Goal: Understand process/instructions

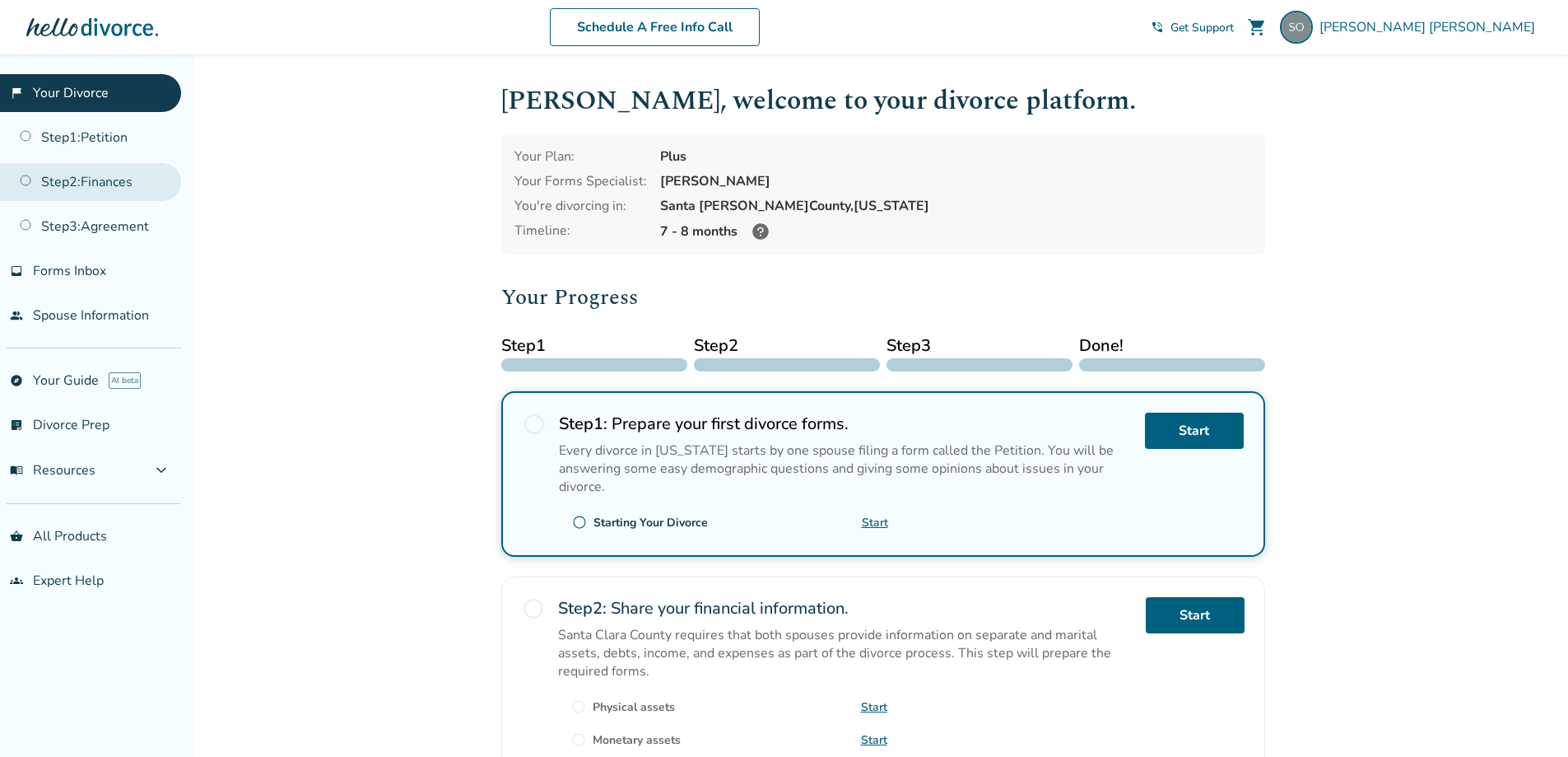
click at [106, 186] on link "Step 2 : Finances" at bounding box center [91, 182] width 181 height 38
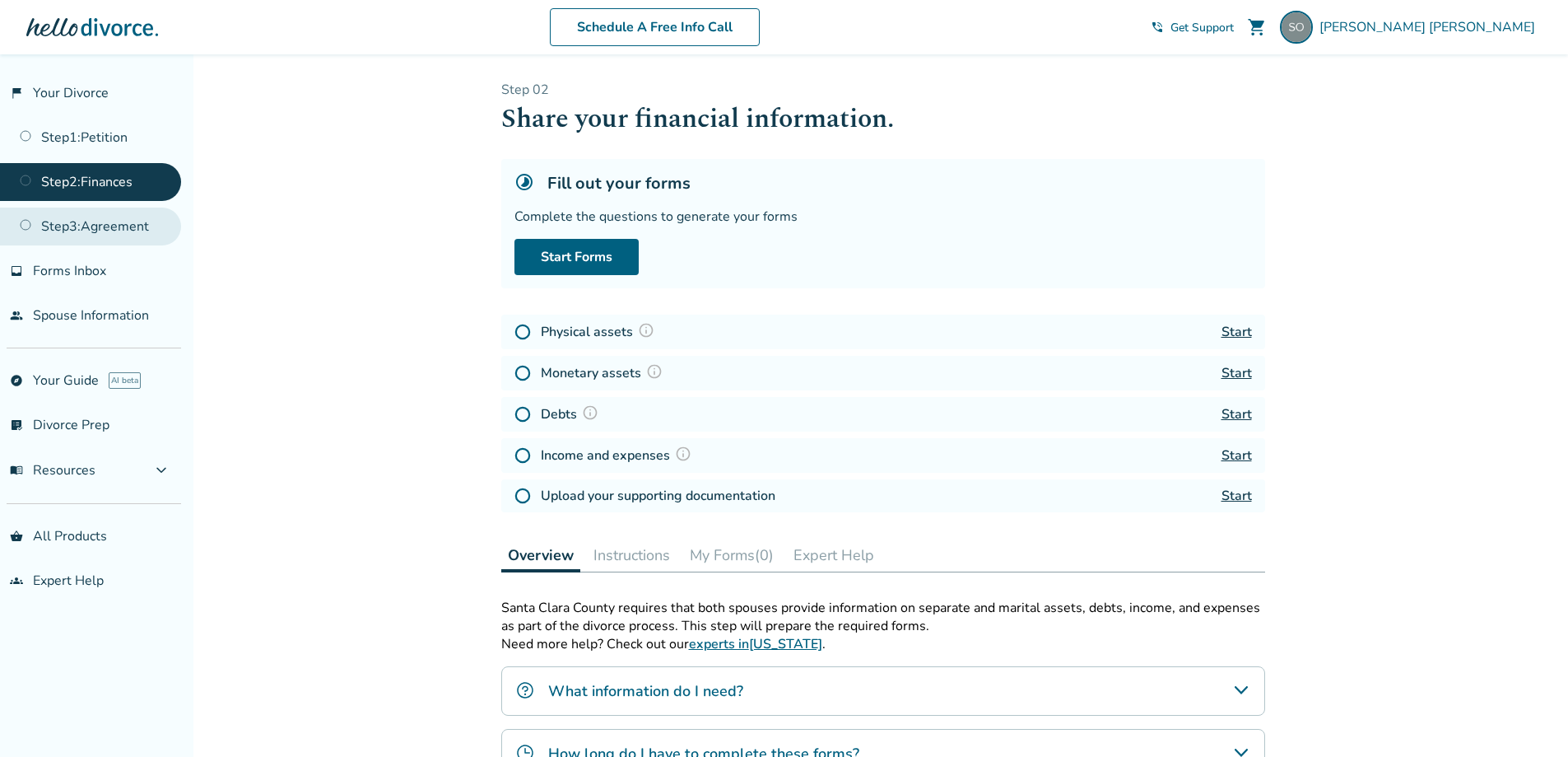
click at [82, 233] on link "Step 3 : Agreement" at bounding box center [91, 226] width 181 height 38
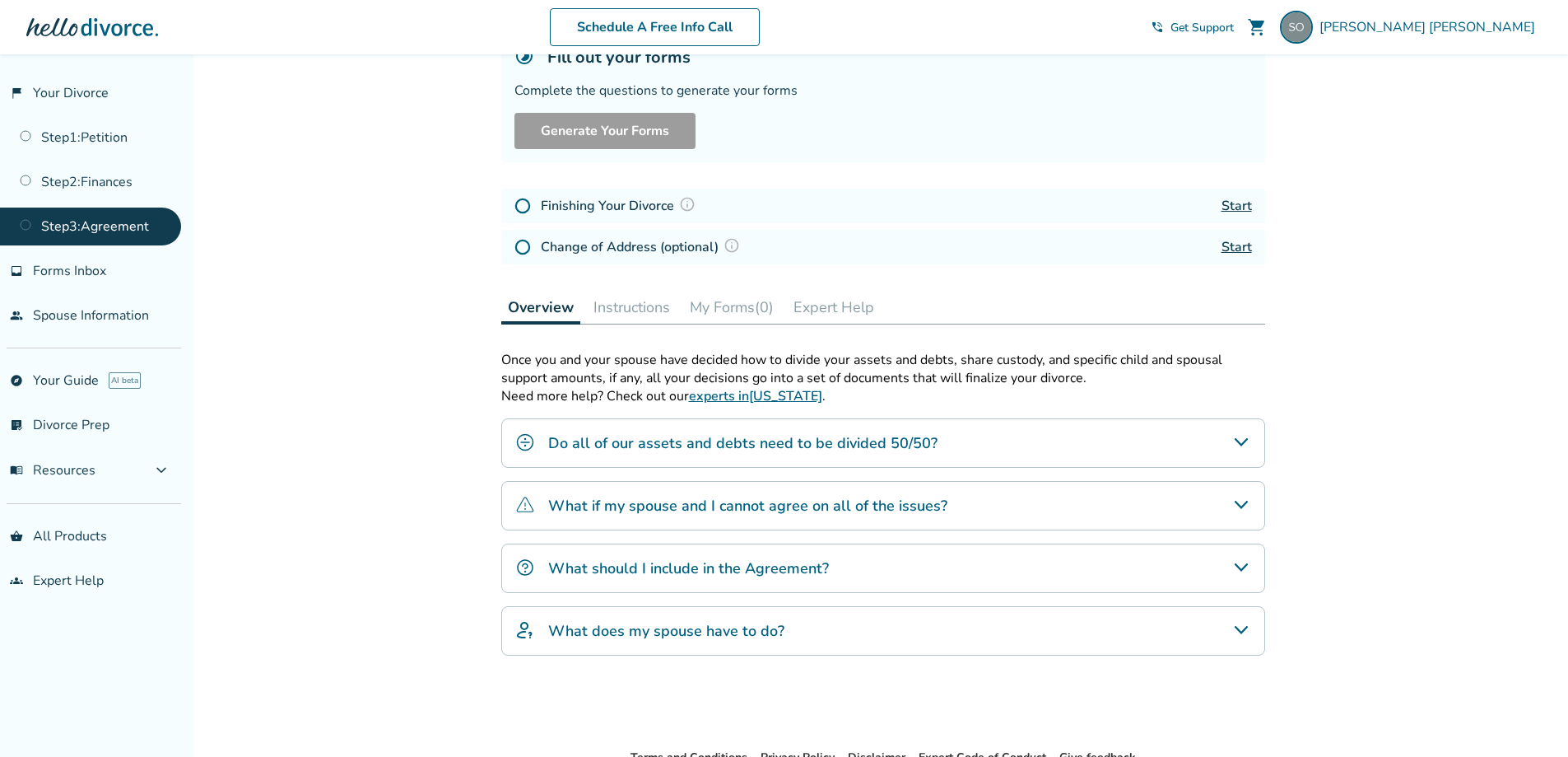
scroll to position [164, 0]
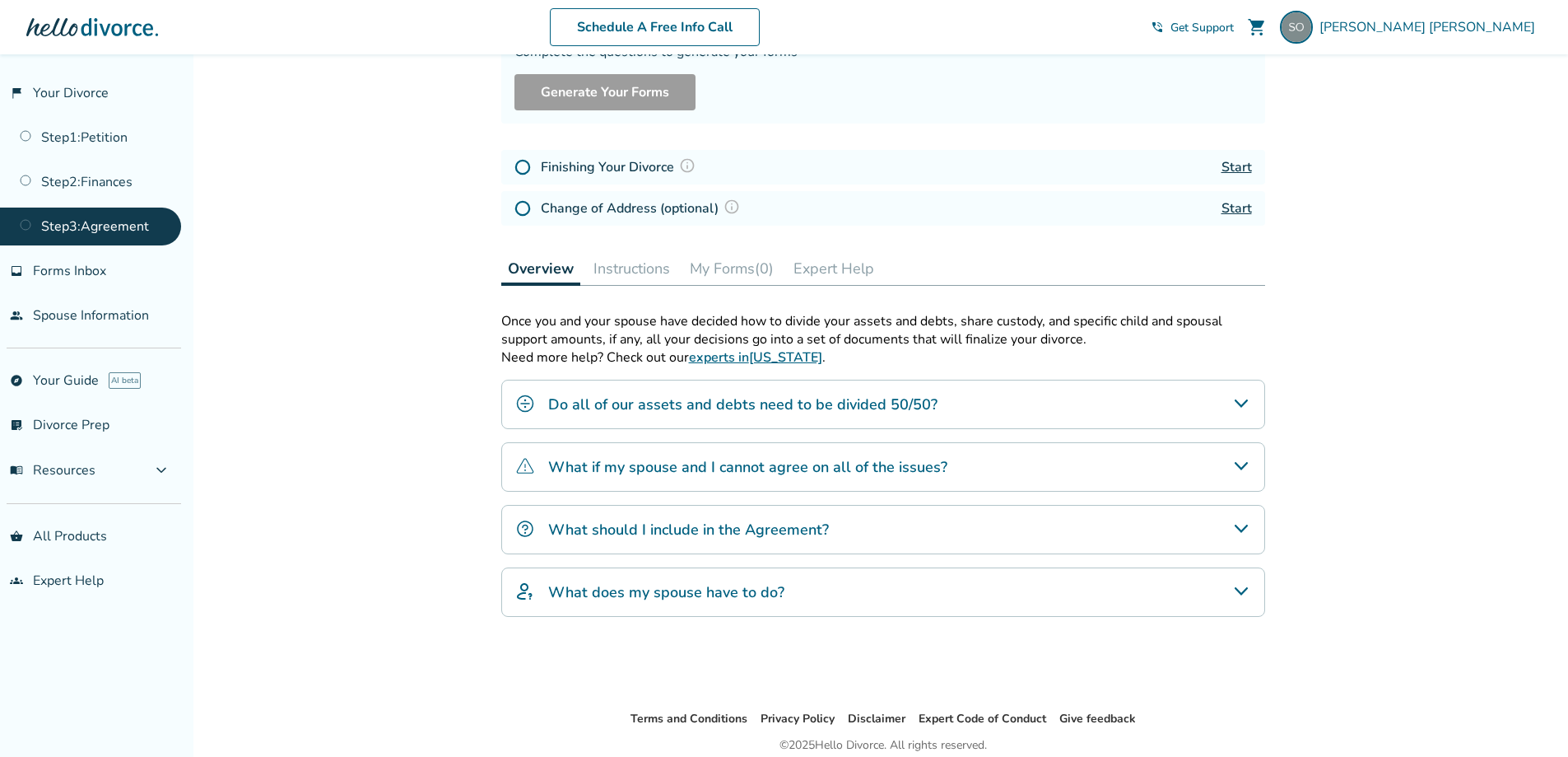
click at [1245, 458] on icon "What if my spouse and I cannot agree on all of the issues?" at bounding box center [1241, 466] width 20 height 20
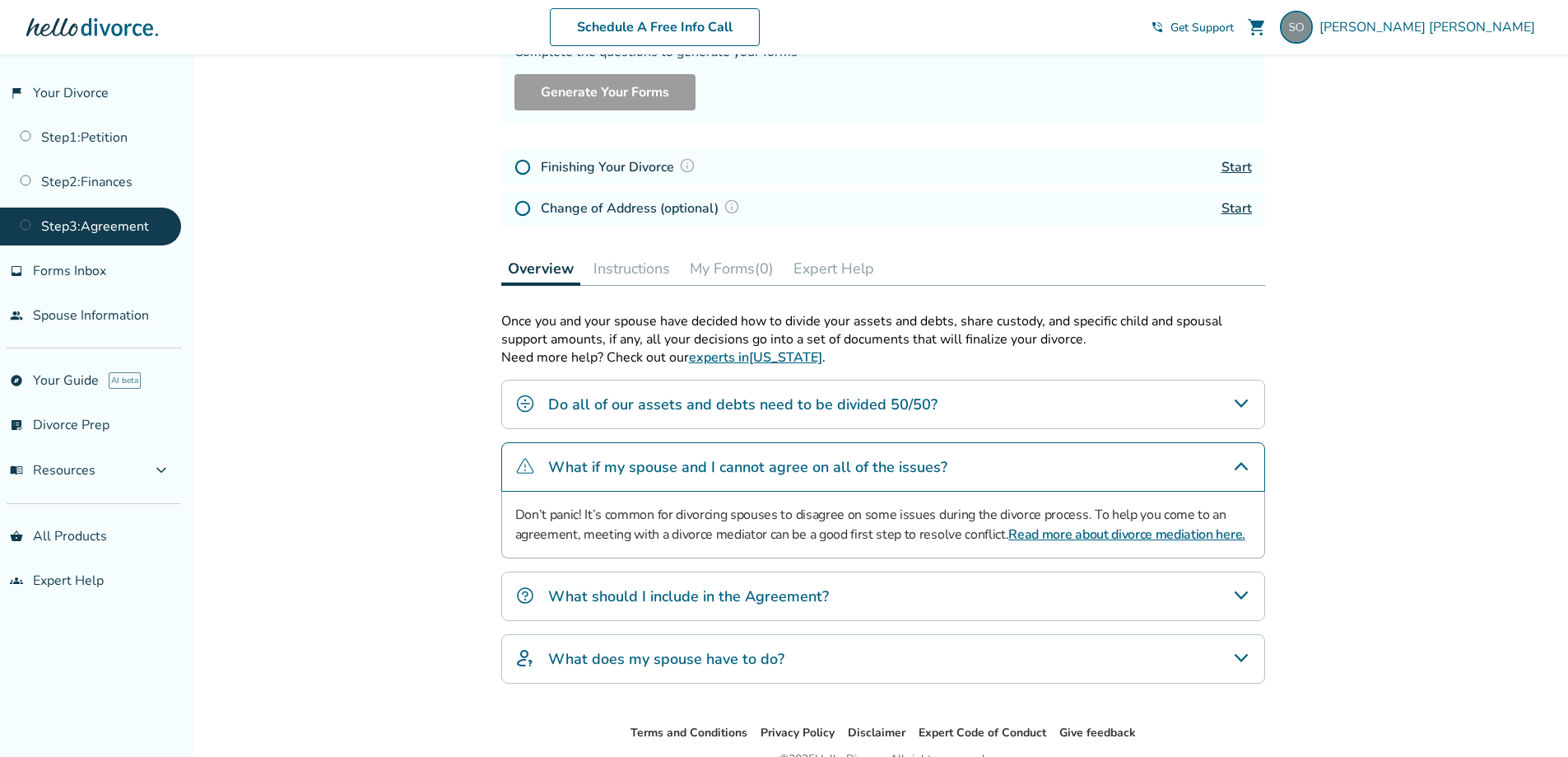
click at [1245, 458] on icon "What if my spouse and I cannot agree on all of the issues?" at bounding box center [1241, 466] width 20 height 20
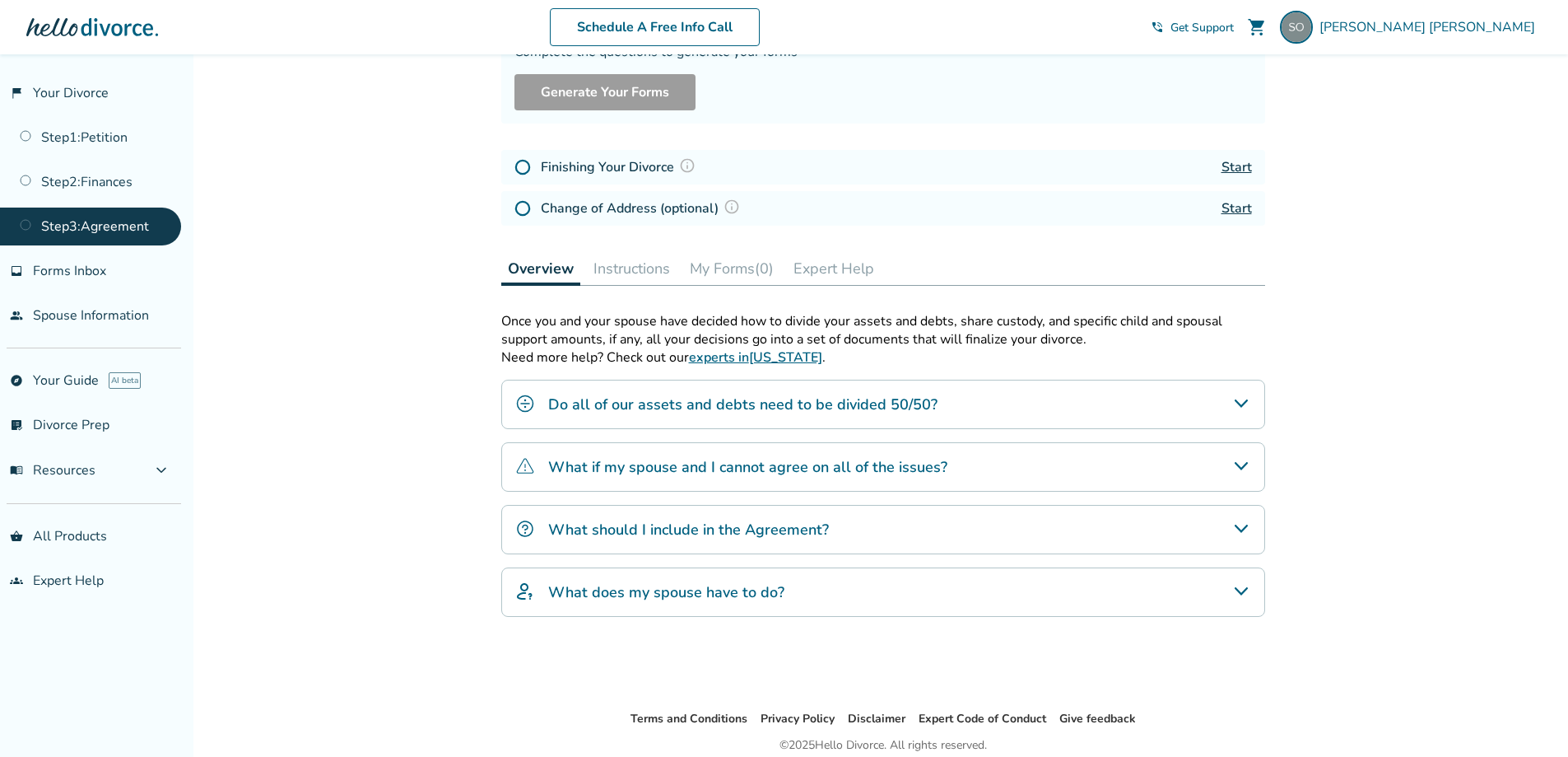
click at [1241, 525] on icon "What should I include in the Agreement?" at bounding box center [1241, 529] width 20 height 20
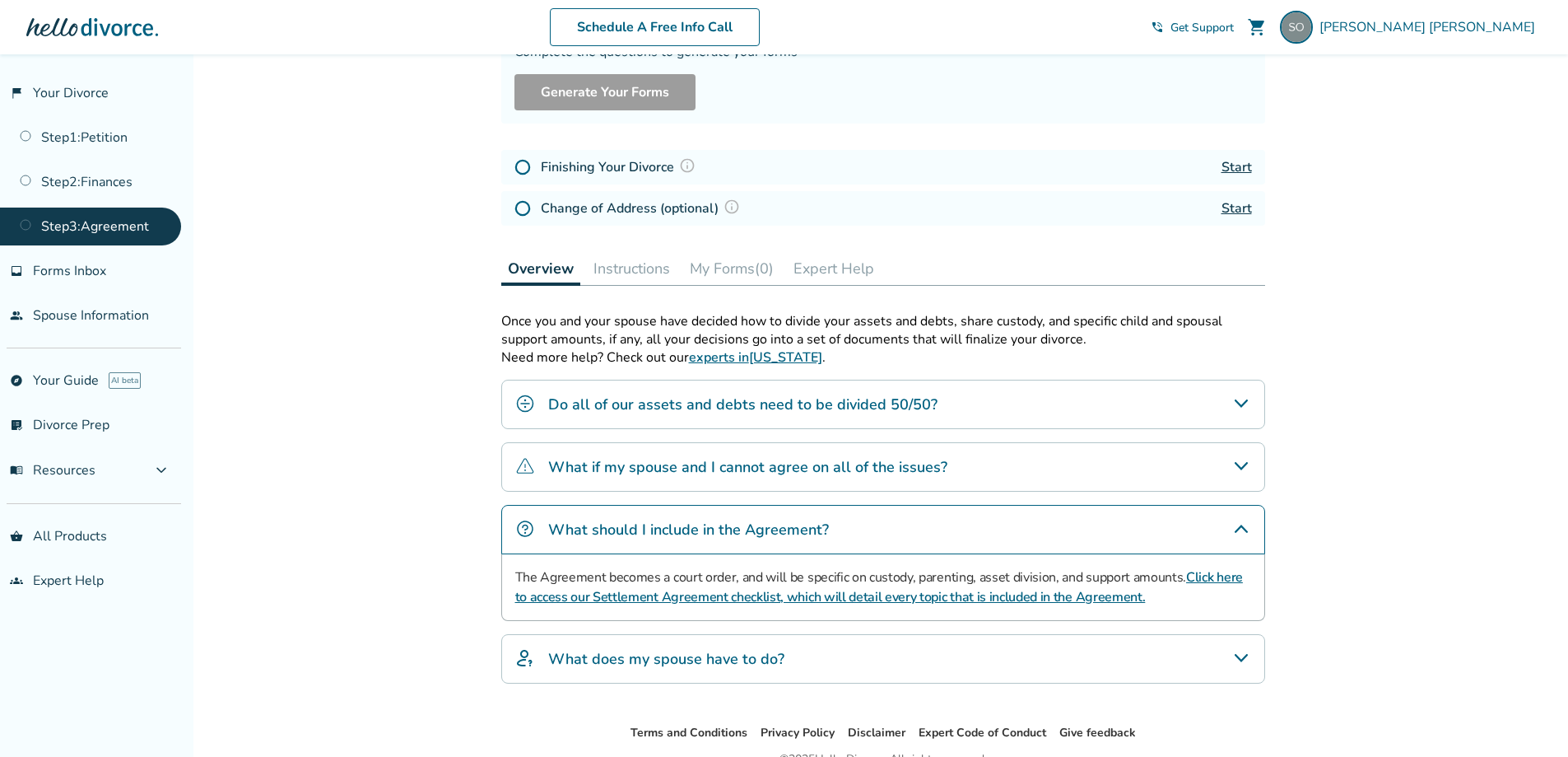
click at [1241, 525] on icon "What should I include in the Agreement?" at bounding box center [1241, 529] width 20 height 20
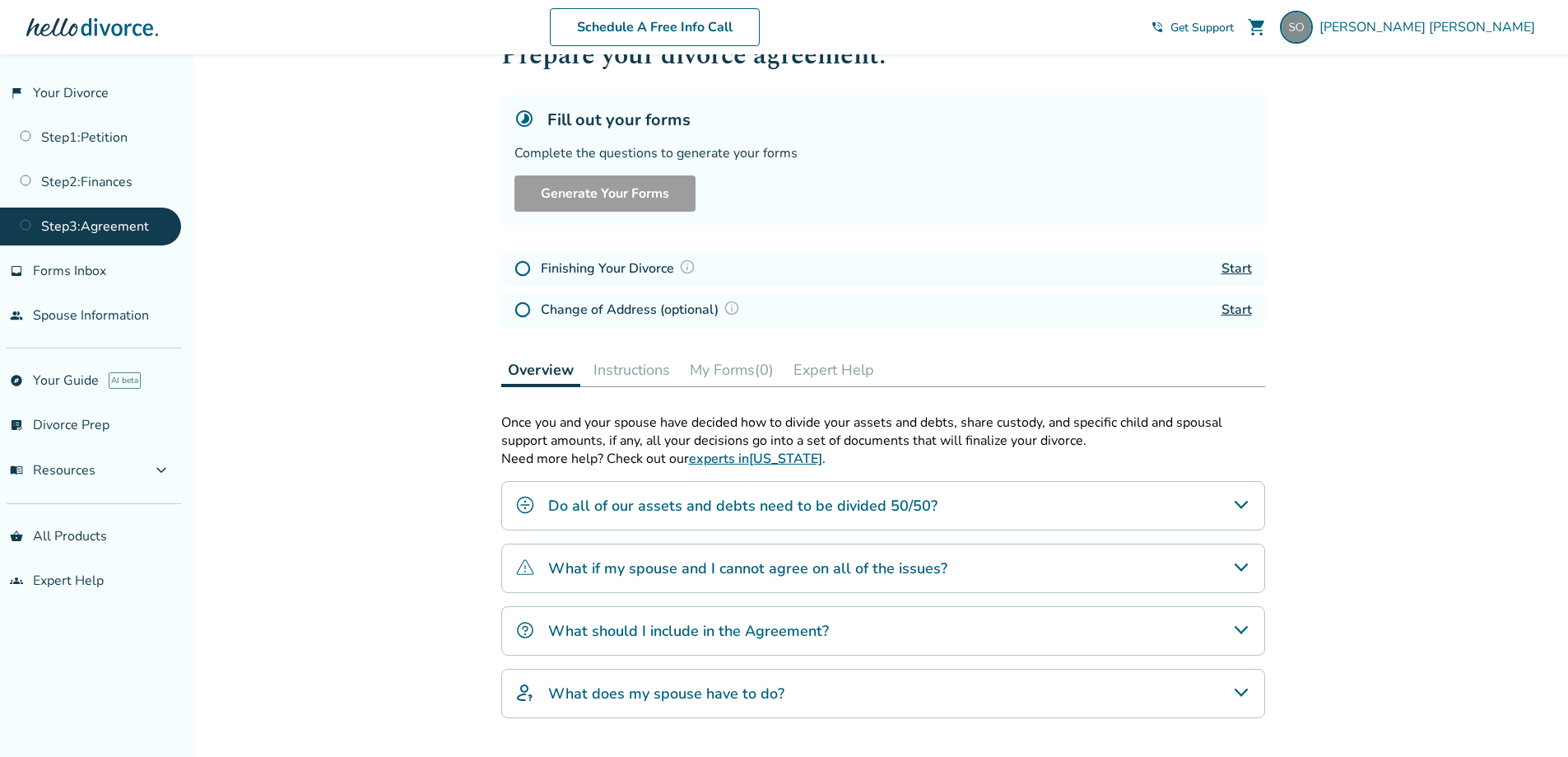
scroll to position [0, 0]
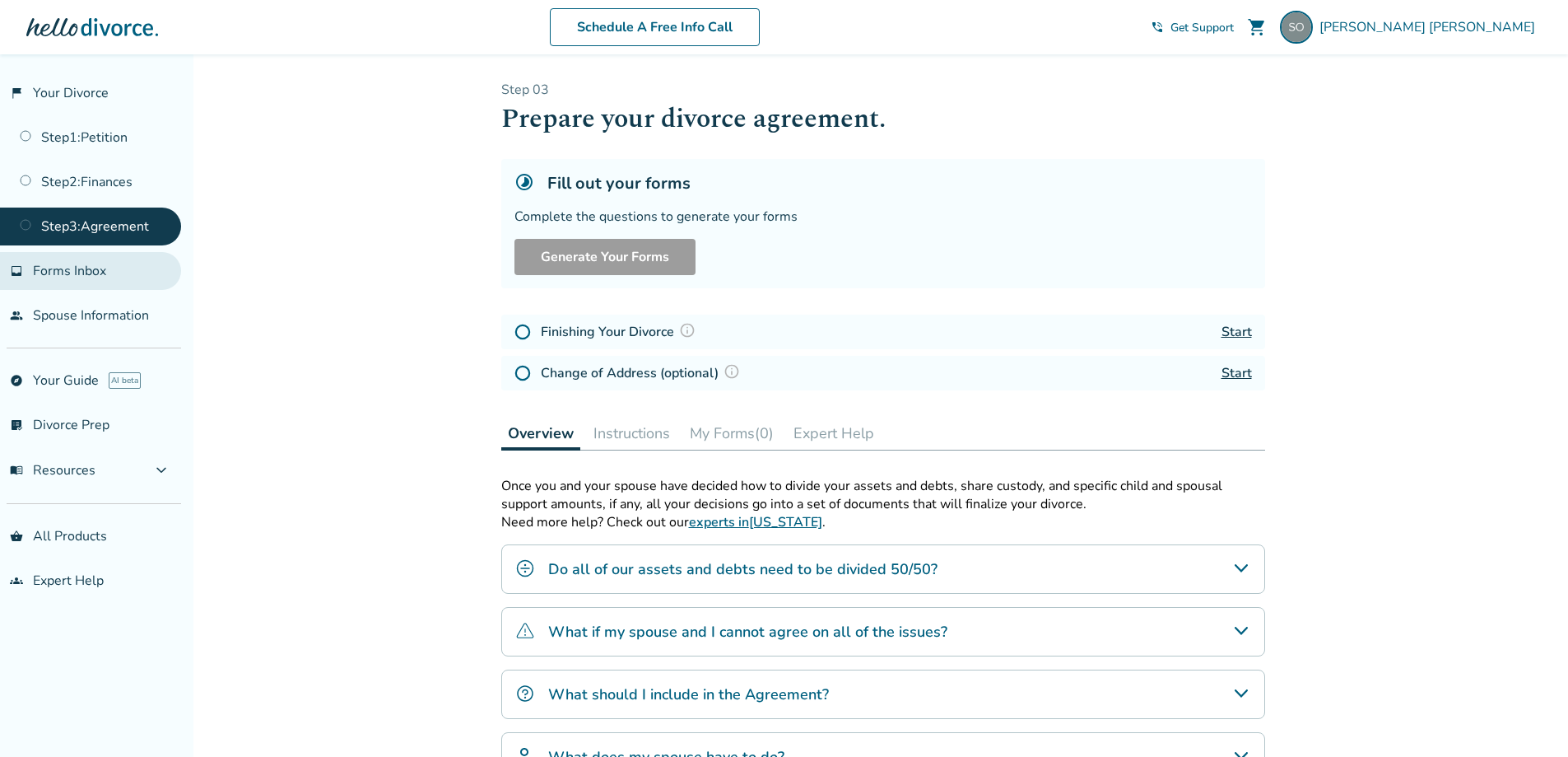
click at [93, 279] on span "Forms Inbox" at bounding box center [70, 271] width 74 height 18
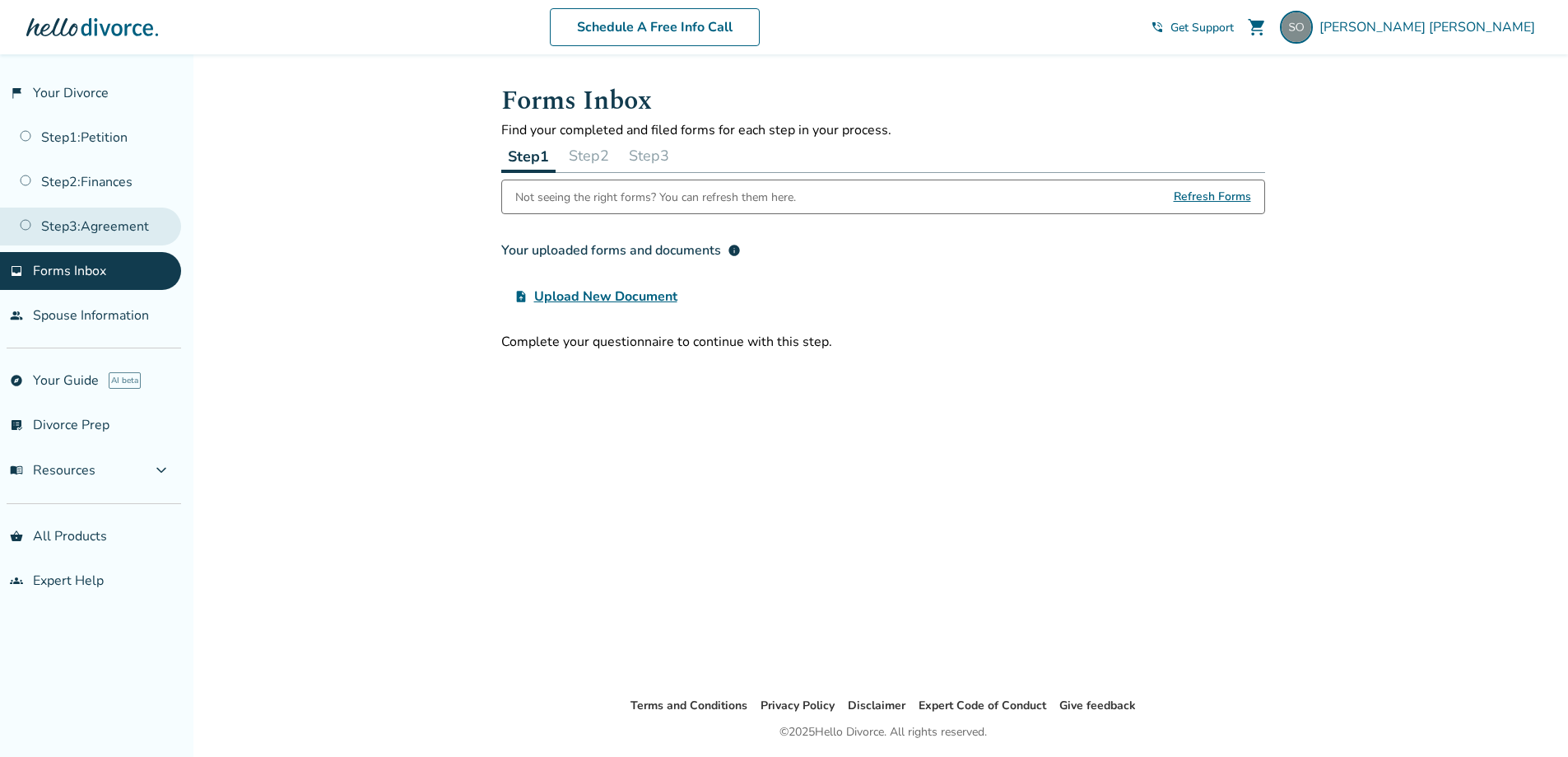
click at [69, 225] on link "Step 3 : Agreement" at bounding box center [91, 226] width 181 height 38
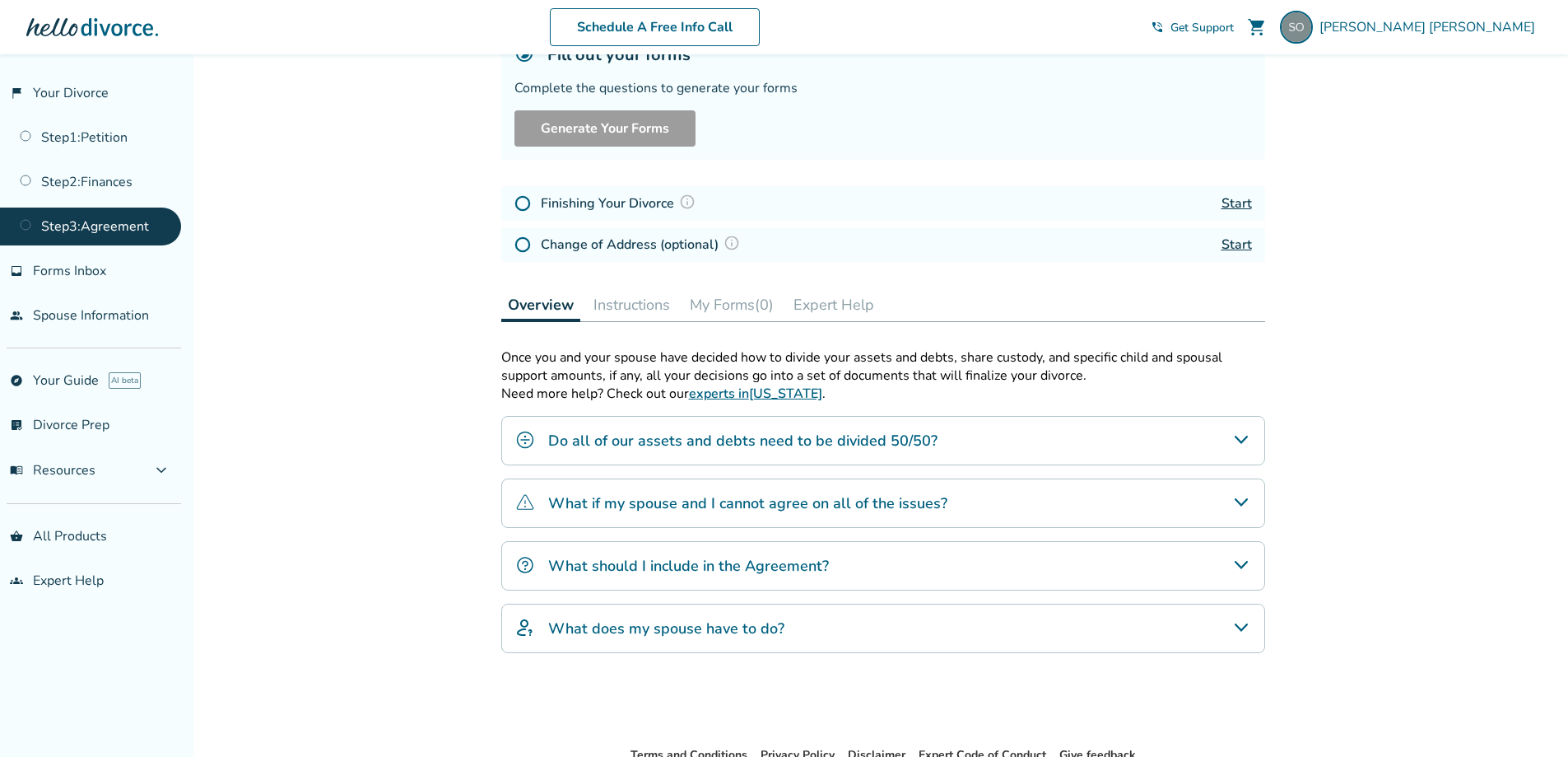
scroll to position [164, 0]
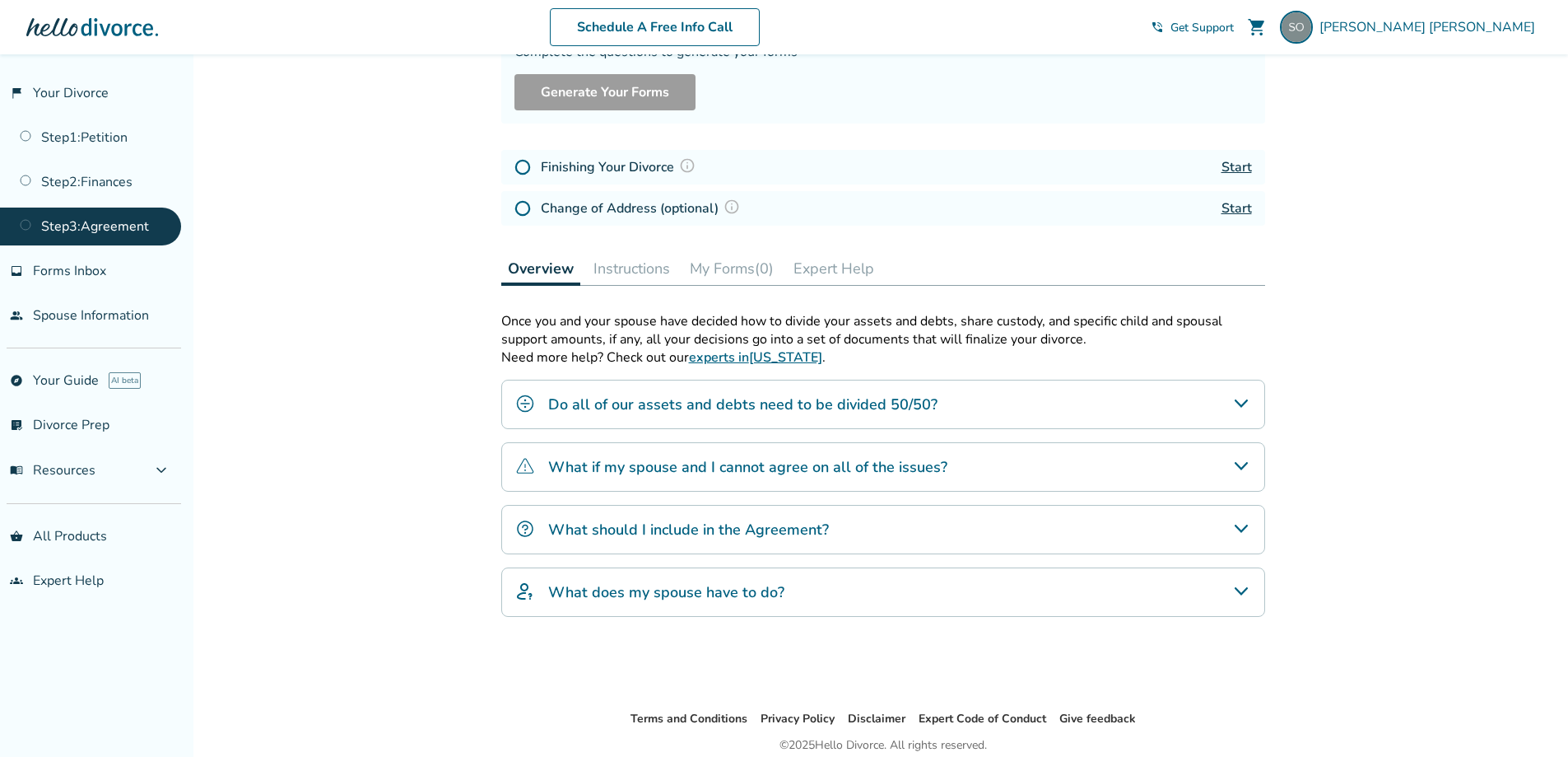
click at [1228, 168] on link "Start" at bounding box center [1236, 167] width 31 height 18
